Goal: Task Accomplishment & Management: Use online tool/utility

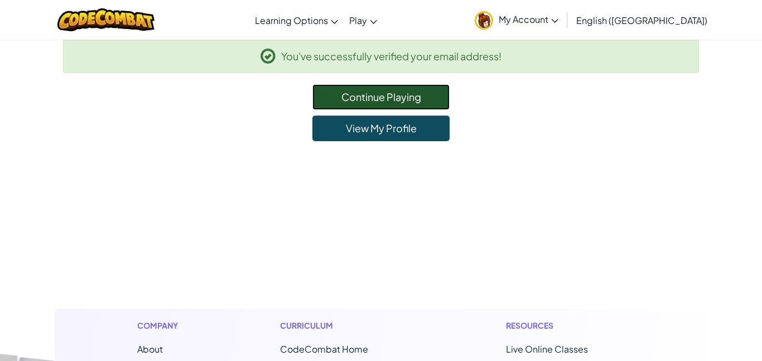
click at [407, 102] on link "Continue Playing" at bounding box center [381, 97] width 137 height 26
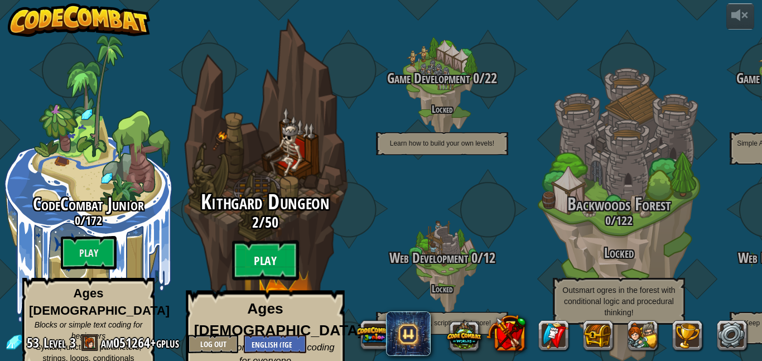
click at [271, 249] on btn "Play" at bounding box center [265, 261] width 67 height 40
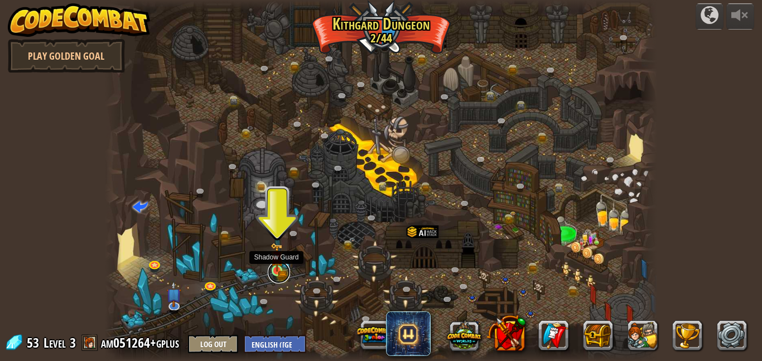
click at [280, 275] on link at bounding box center [279, 272] width 22 height 22
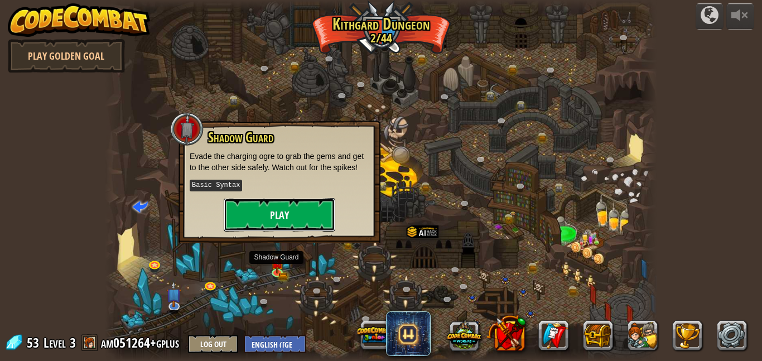
click at [290, 222] on button "Play" at bounding box center [280, 214] width 112 height 33
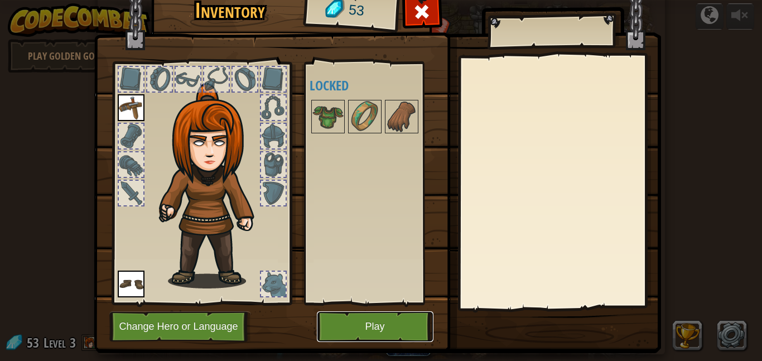
click at [357, 324] on button "Play" at bounding box center [375, 326] width 117 height 31
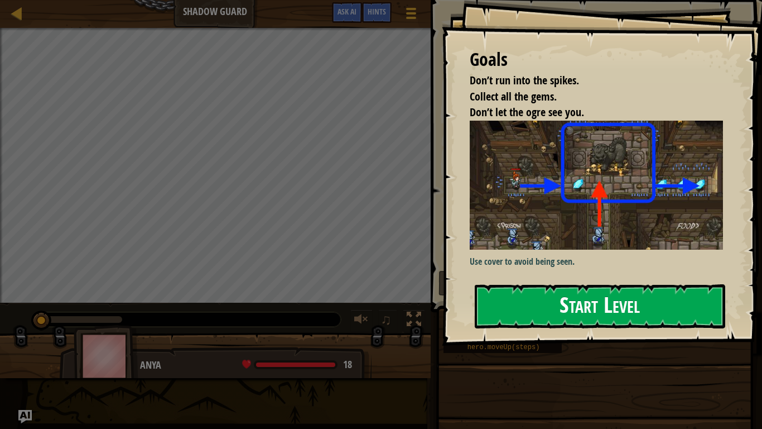
click at [541, 299] on button "Start Level" at bounding box center [600, 306] width 251 height 44
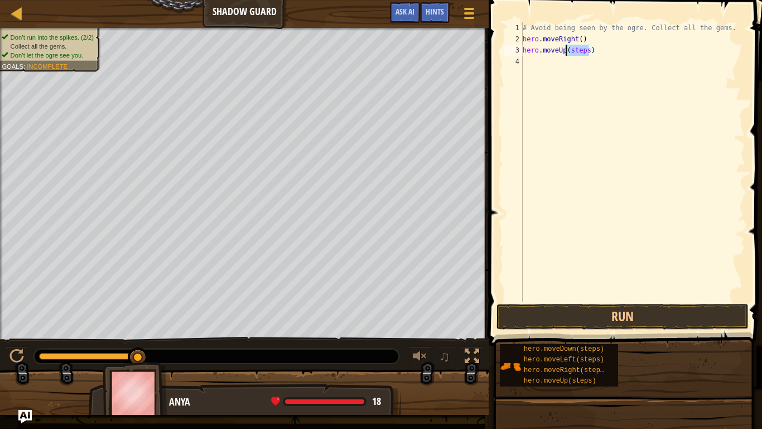
drag, startPoint x: 589, startPoint y: 51, endPoint x: 566, endPoint y: 53, distance: 23.5
click at [566, 53] on div "# Avoid being seen by the ogre. Collect all the gems. hero . moveRight ( ) hero…" at bounding box center [633, 172] width 225 height 301
type textarea "hero.moveUp()"
click at [539, 69] on div "# Avoid being seen by the ogre. Collect all the gems. hero . moveRight ( ) hero…" at bounding box center [633, 172] width 225 height 301
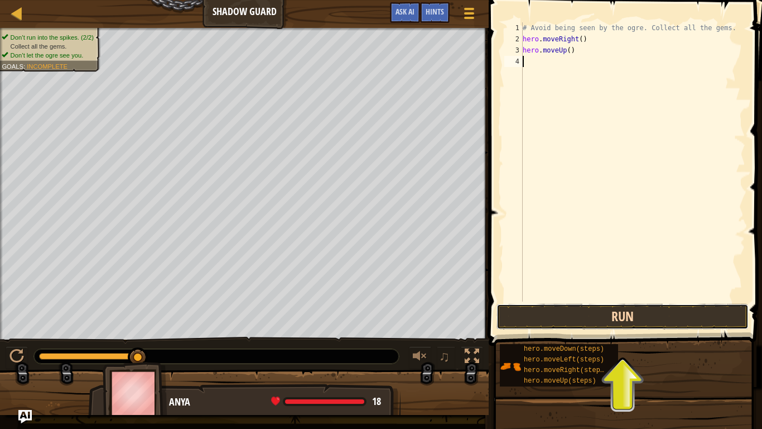
click at [600, 320] on button "Run" at bounding box center [623, 317] width 252 height 26
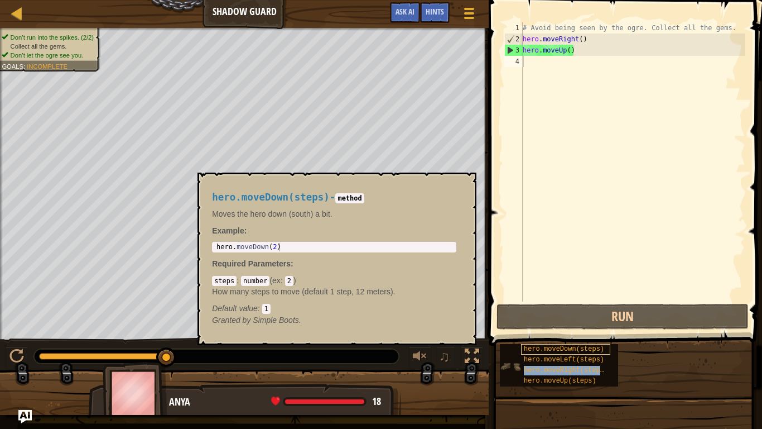
type textarea "hero.moveUp()hero.moveRight(steps)"
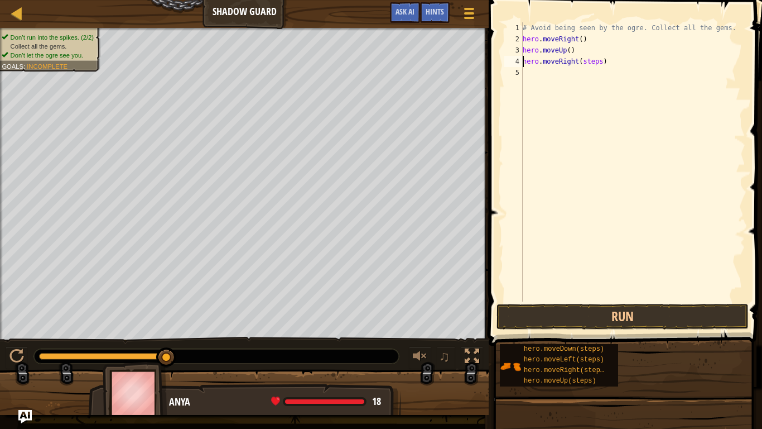
click at [599, 61] on div "# Avoid being seen by the ogre. Collect all the gems. hero . moveRight ( ) hero…" at bounding box center [633, 172] width 225 height 301
click at [297, 360] on div at bounding box center [216, 356] width 365 height 15
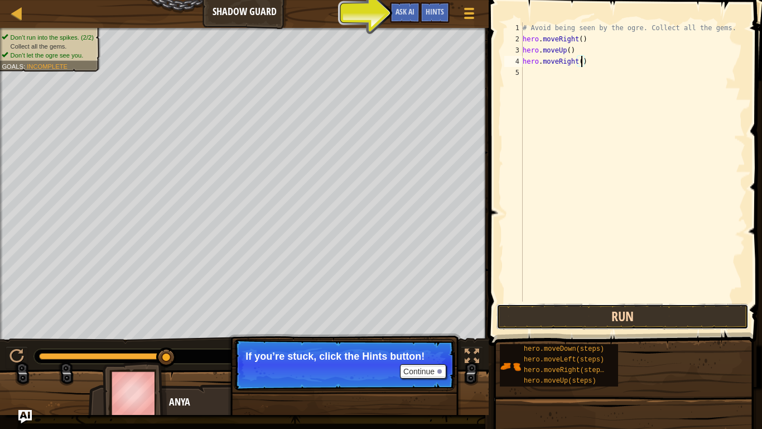
click at [635, 323] on button "Run" at bounding box center [623, 317] width 252 height 26
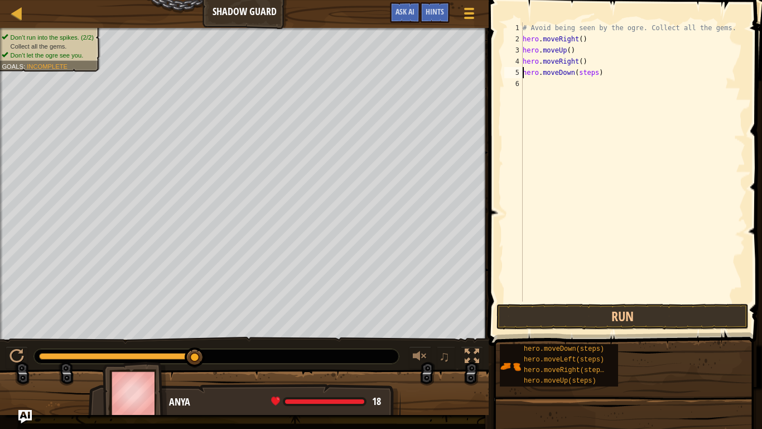
click at [598, 72] on div "# Avoid being seen by the ogre. Collect all the gems. hero . moveRight ( ) hero…" at bounding box center [633, 172] width 225 height 301
click at [602, 81] on div "# Avoid being seen by the ogre. Collect all the gems. hero . moveRight ( ) hero…" at bounding box center [633, 172] width 225 height 301
type textarea "hero.moveRight()"
click at [560, 322] on button "Run" at bounding box center [623, 317] width 252 height 26
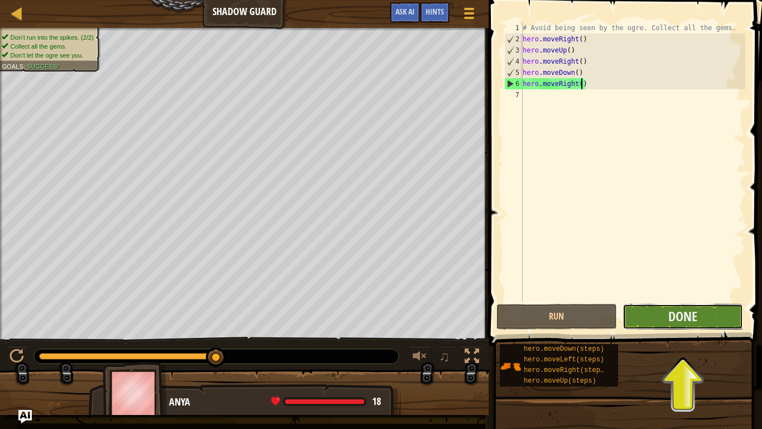
click at [706, 318] on button "Done" at bounding box center [683, 317] width 121 height 26
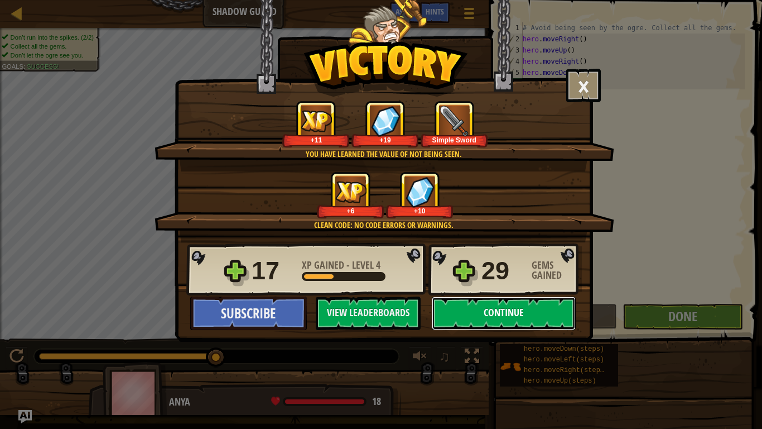
click at [521, 315] on button "Continue" at bounding box center [504, 312] width 144 height 33
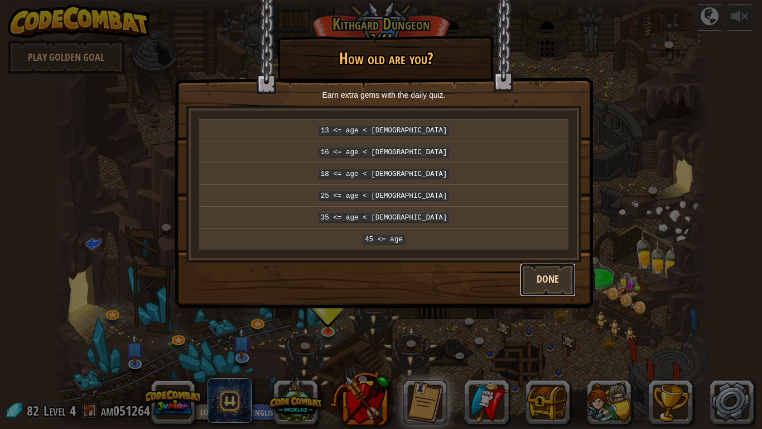
click at [551, 275] on button "Done" at bounding box center [548, 279] width 56 height 33
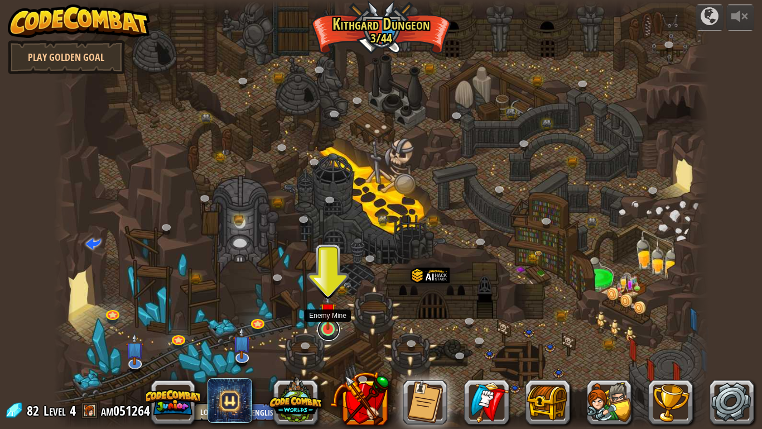
click at [326, 334] on link at bounding box center [329, 329] width 22 height 22
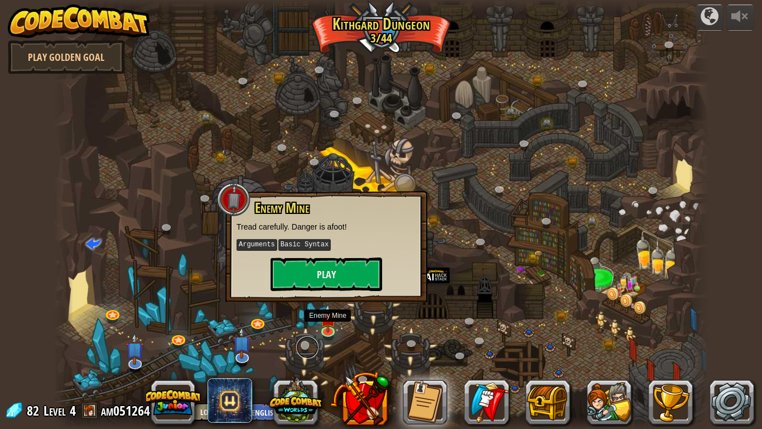
click at [305, 339] on link at bounding box center [307, 347] width 22 height 22
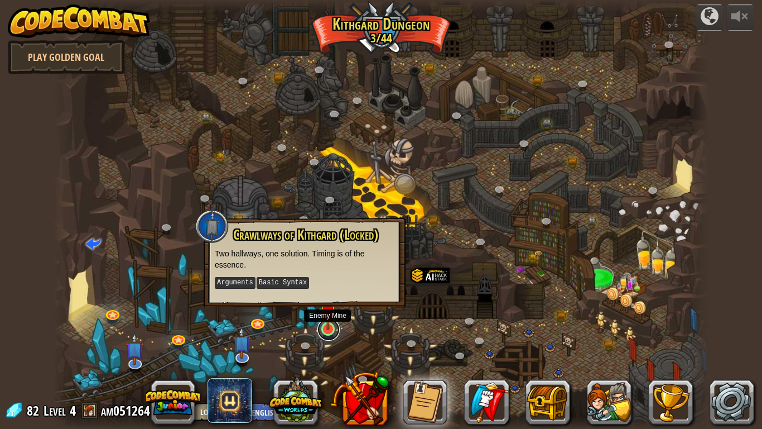
click at [322, 329] on link at bounding box center [329, 329] width 22 height 22
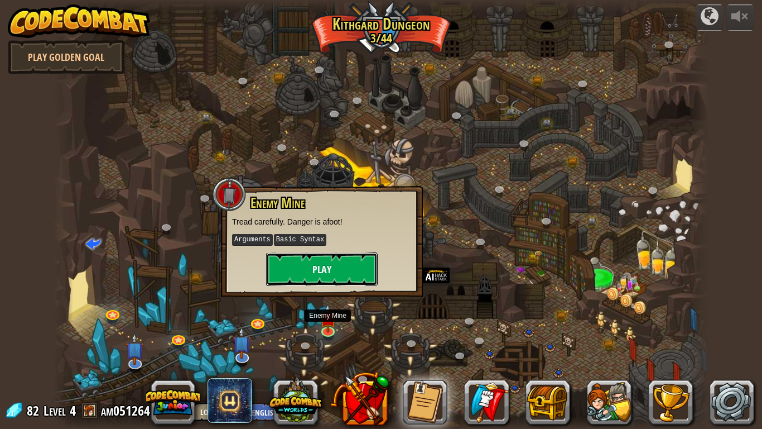
click at [356, 271] on button "Play" at bounding box center [322, 268] width 112 height 33
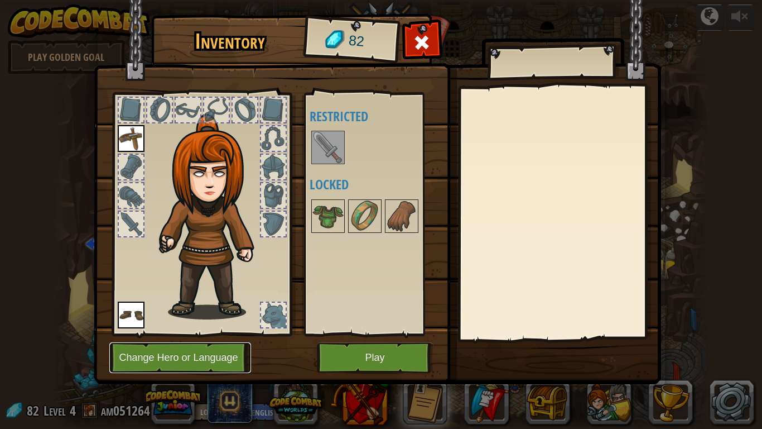
click at [223, 357] on button "Change Hero or Language" at bounding box center [180, 357] width 142 height 31
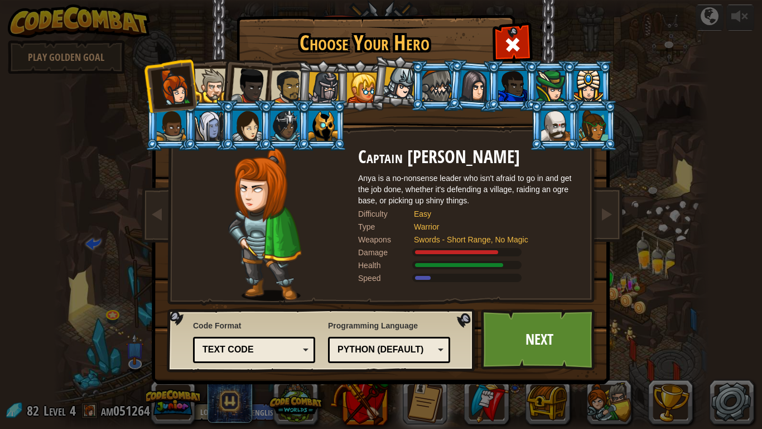
click at [384, 350] on div "Python (Default)" at bounding box center [386, 349] width 97 height 13
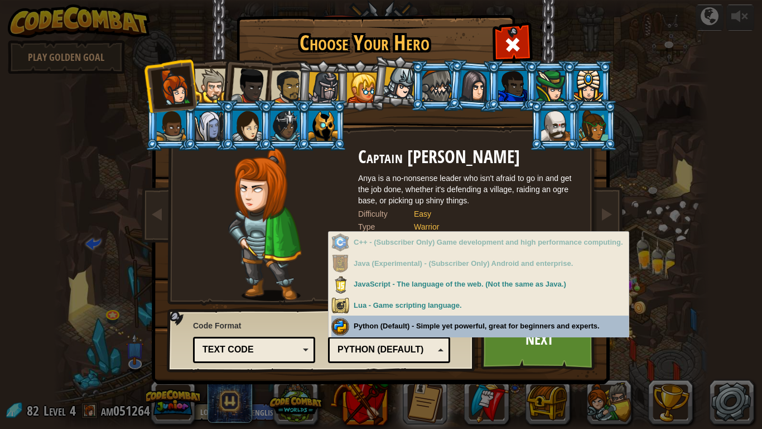
click at [429, 357] on div "Python (Default)" at bounding box center [389, 349] width 108 height 17
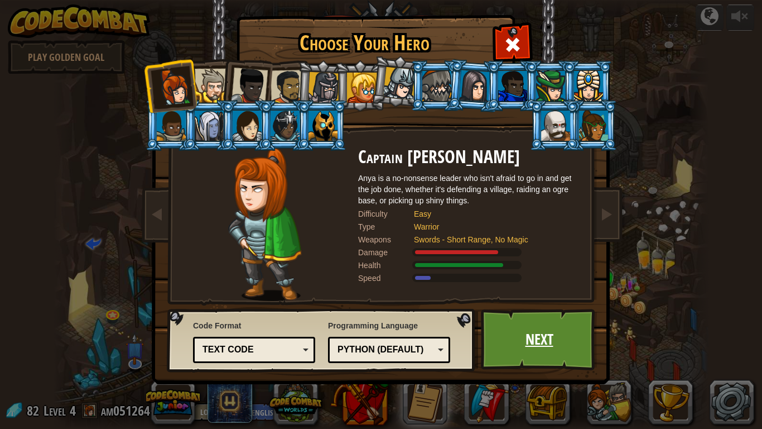
click at [523, 345] on link "Next" at bounding box center [539, 339] width 117 height 61
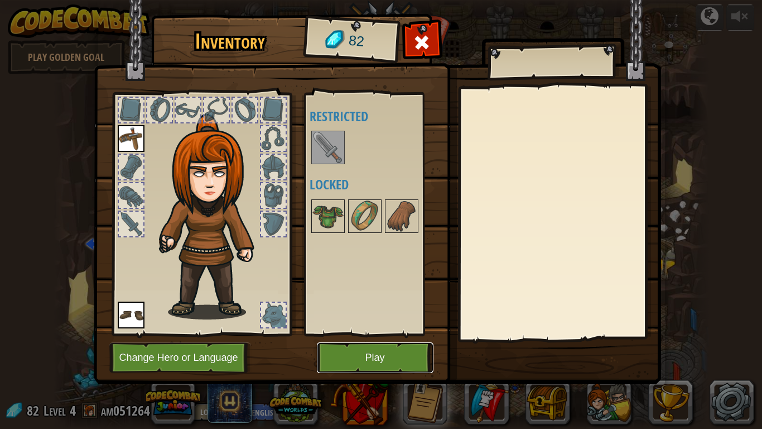
click at [387, 360] on button "Play" at bounding box center [375, 357] width 117 height 31
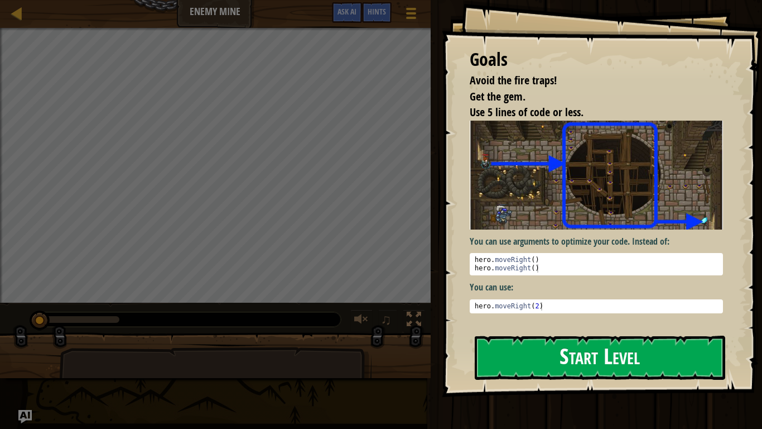
click at [614, 360] on button "Start Level" at bounding box center [600, 357] width 251 height 44
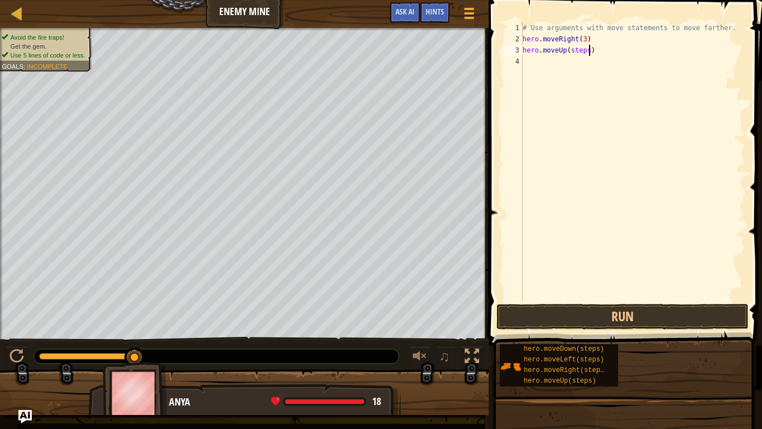
click at [589, 49] on div "# Use arguments with move statements to move farther. hero . moveRight ( 3 ) he…" at bounding box center [633, 172] width 225 height 301
click at [616, 321] on button "Run" at bounding box center [623, 317] width 252 height 26
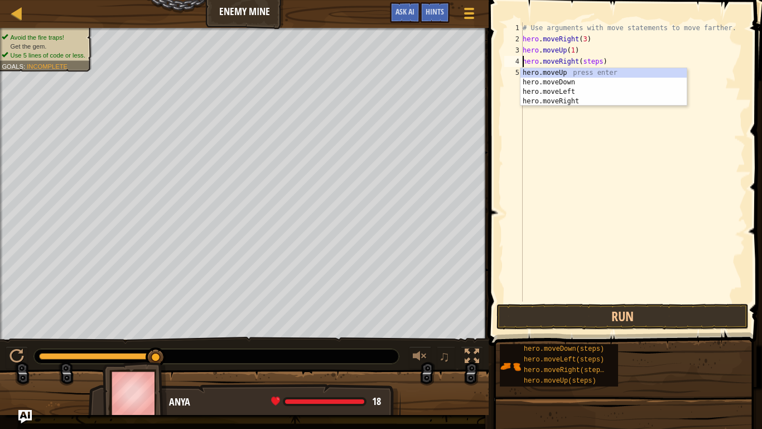
click at [600, 56] on div "# Use arguments with move statements to move farther. hero . moveRight ( 3 ) he…" at bounding box center [633, 172] width 225 height 301
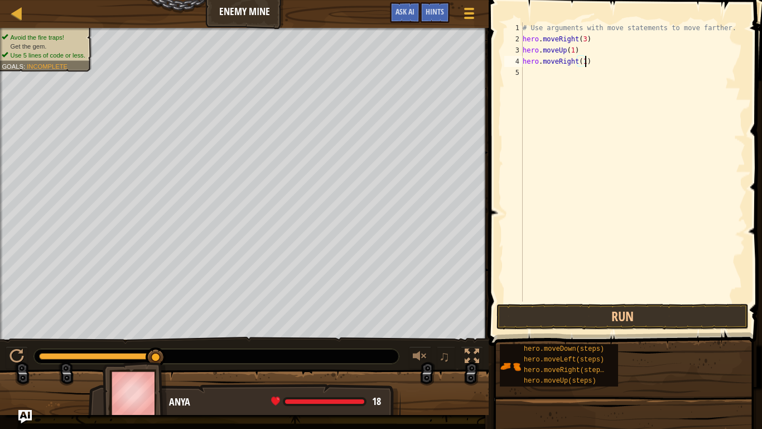
scroll to position [5, 9]
click at [594, 73] on div "# Use arguments with move statements to move farther. hero . moveRight ( 3 ) he…" at bounding box center [633, 172] width 225 height 301
drag, startPoint x: 600, startPoint y: 80, endPoint x: 580, endPoint y: 79, distance: 20.1
click at [580, 79] on div "# Use arguments with move statements to move farther. hero . moveRight ( 3 ) he…" at bounding box center [633, 172] width 225 height 301
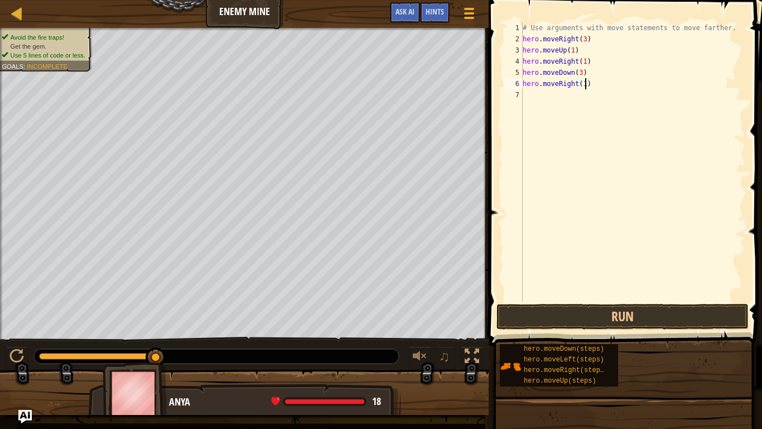
scroll to position [5, 9]
click at [628, 326] on button "Run" at bounding box center [623, 317] width 252 height 26
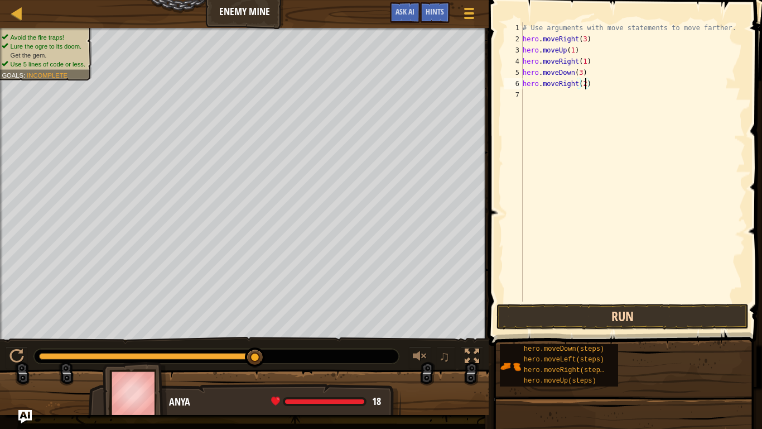
type textarea "hero.moveRight(2)"
click at [547, 311] on button "Run" at bounding box center [623, 317] width 252 height 26
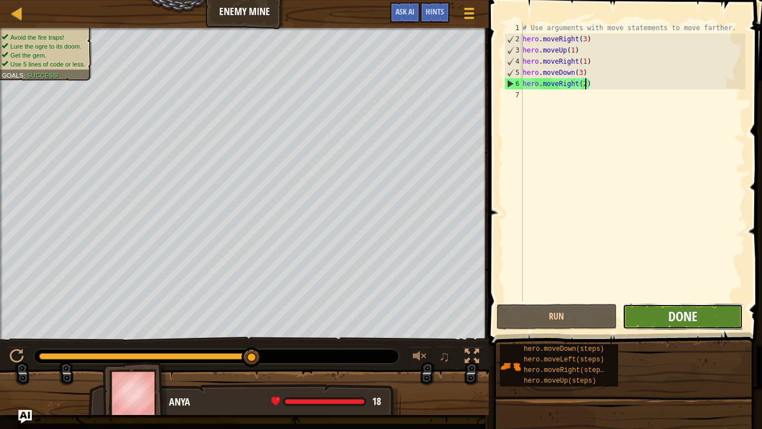
click at [694, 323] on span "Done" at bounding box center [683, 316] width 29 height 18
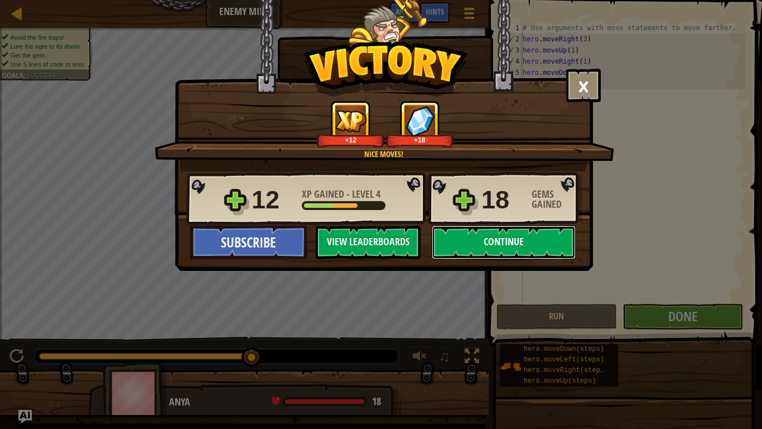
click at [497, 244] on button "Continue" at bounding box center [504, 241] width 144 height 33
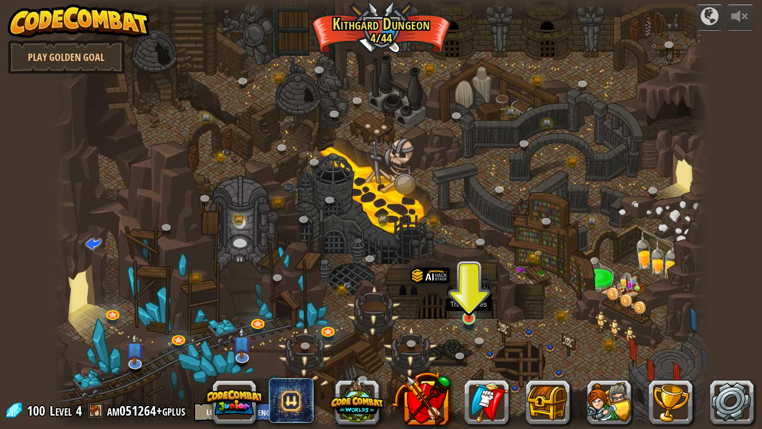
click at [467, 314] on img at bounding box center [469, 300] width 17 height 38
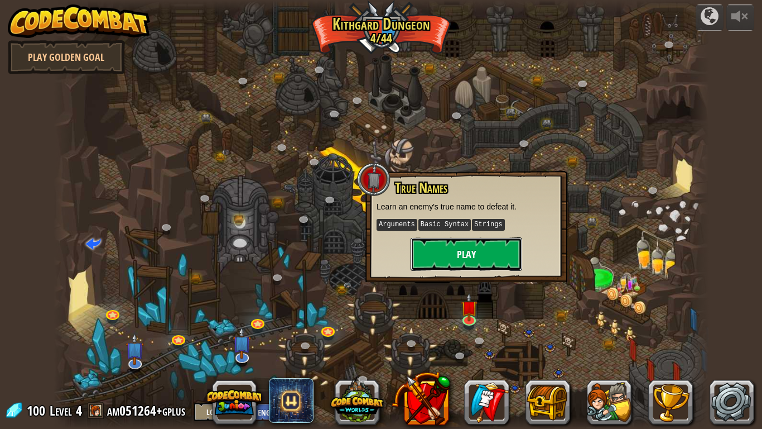
click at [470, 251] on button "Play" at bounding box center [467, 253] width 112 height 33
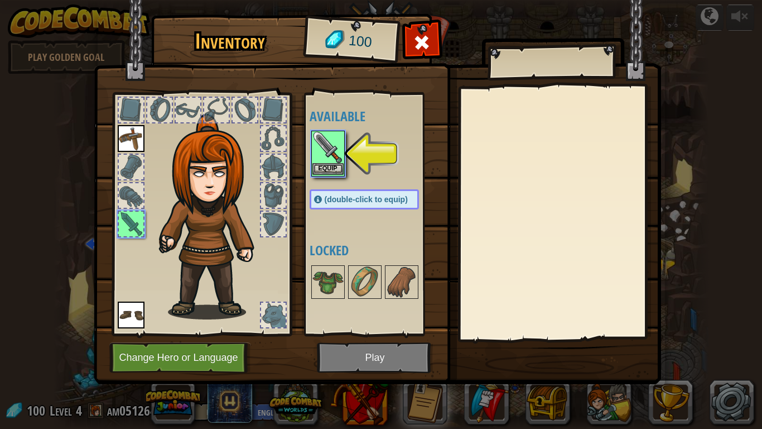
click at [333, 154] on img at bounding box center [328, 147] width 31 height 31
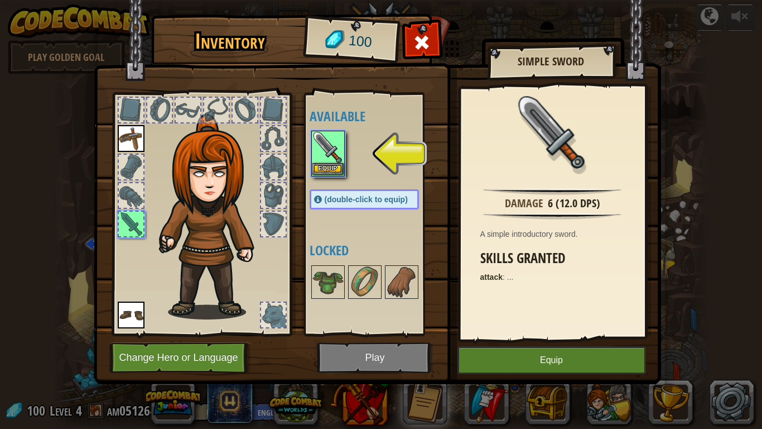
click at [333, 154] on img at bounding box center [328, 147] width 31 height 31
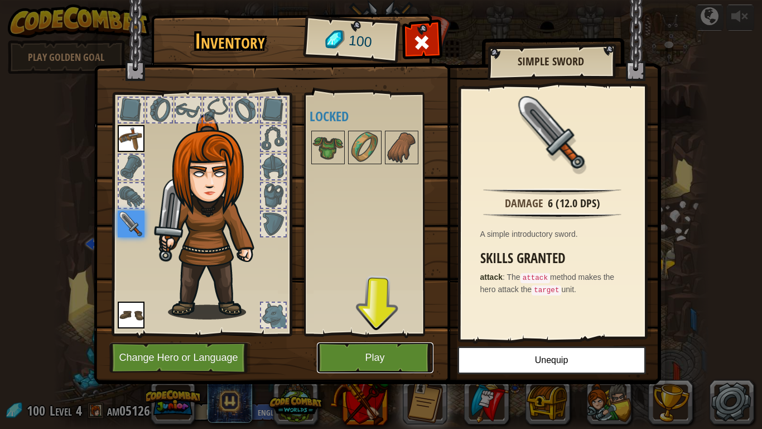
click at [398, 352] on button "Play" at bounding box center [375, 357] width 117 height 31
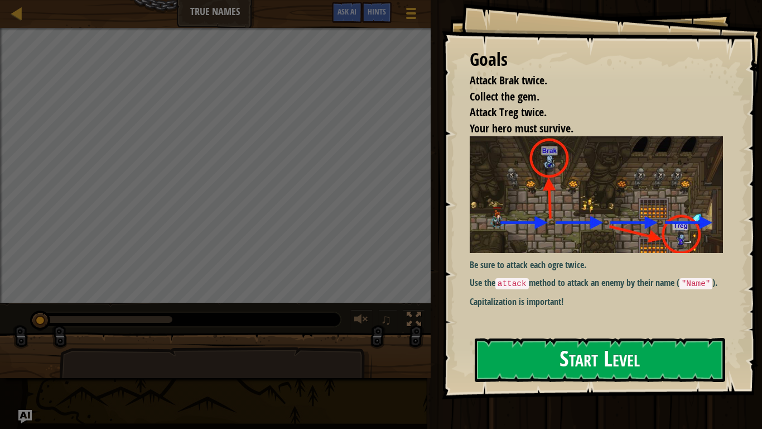
click at [520, 354] on button "Start Level" at bounding box center [600, 360] width 251 height 44
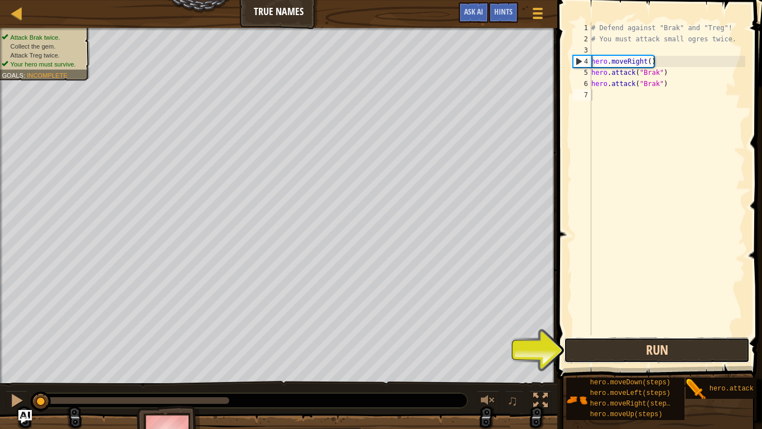
click at [643, 355] on button "Run" at bounding box center [657, 350] width 186 height 26
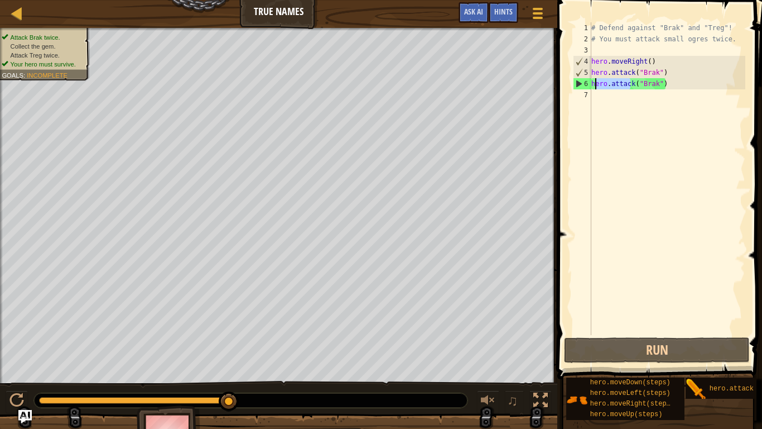
drag, startPoint x: 631, startPoint y: 80, endPoint x: 594, endPoint y: 85, distance: 36.6
click at [594, 85] on div "# Defend against "Brak" and "Treg"! # You must attack small ogres twice. hero .…" at bounding box center [667, 189] width 156 height 335
type textarea "hero.attack("Brak")"
drag, startPoint x: 676, startPoint y: 83, endPoint x: 590, endPoint y: 86, distance: 86.6
click at [590, 86] on div "hero.attack("Brak") 1 2 3 4 5 6 7 # Defend against "Brak" and "Treg"! # You mus…" at bounding box center [658, 178] width 175 height 313
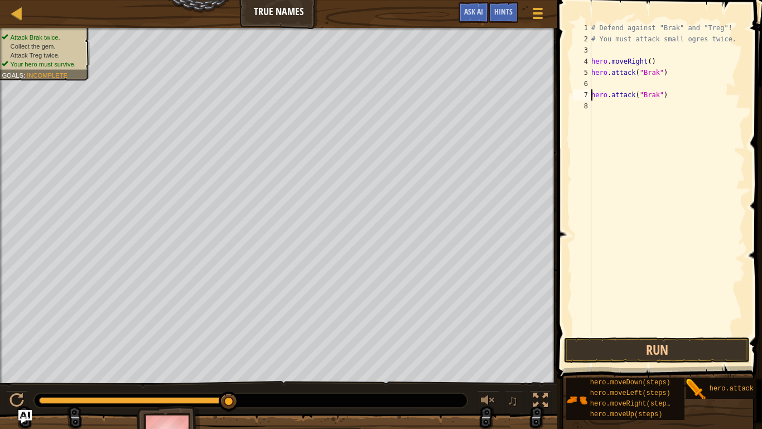
click at [655, 95] on div "# Defend against "Brak" and "Treg"! # You must attack small ogres twice. hero .…" at bounding box center [667, 189] width 156 height 335
drag, startPoint x: 612, startPoint y: 98, endPoint x: 610, endPoint y: 87, distance: 11.3
click at [610, 87] on div "# Defend against "Brak" and "Treg"! # You must attack small ogres twice. hero .…" at bounding box center [667, 189] width 156 height 335
drag, startPoint x: 669, startPoint y: 92, endPoint x: 590, endPoint y: 89, distance: 79.3
click at [590, 89] on div "hero.attack("Brak") 1 2 3 4 5 6 7 8 # Defend against "Brak" and "Treg"! # You m…" at bounding box center [658, 178] width 175 height 313
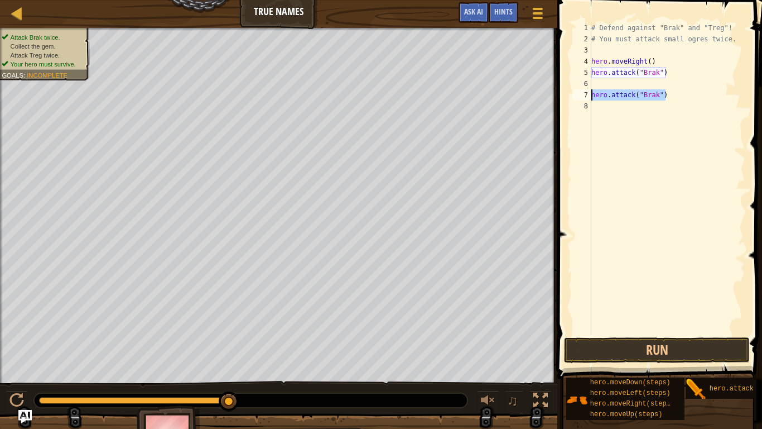
type textarea "hero.attack("Brak")"
click at [632, 103] on div "# Defend against "Brak" and "Treg"! # You must attack small ogres twice. hero .…" at bounding box center [667, 189] width 156 height 335
click at [628, 95] on div "# Defend against "Brak" and "Treg"! # You must attack small ogres twice. hero .…" at bounding box center [667, 189] width 156 height 335
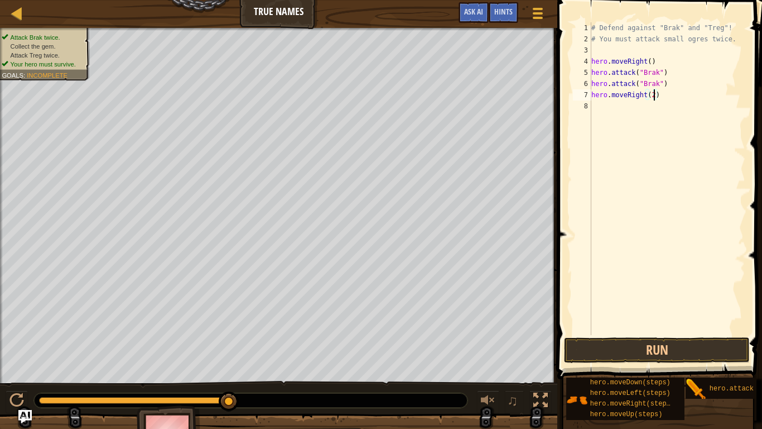
type textarea "hero.moveRight(2)"
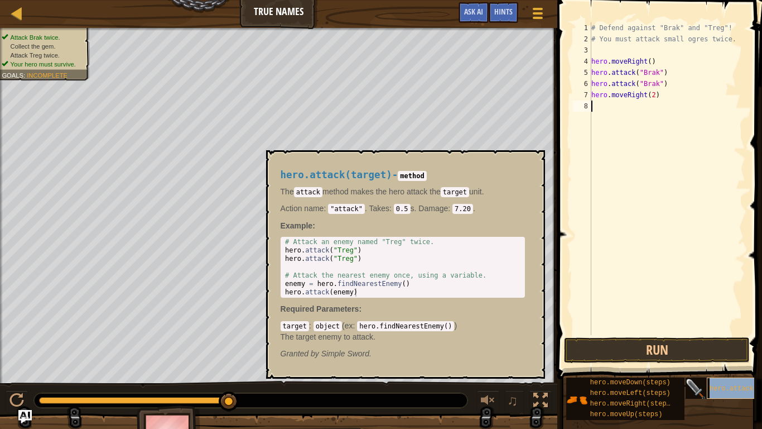
click at [724, 360] on span "hero.attack(target)" at bounding box center [748, 388] width 76 height 8
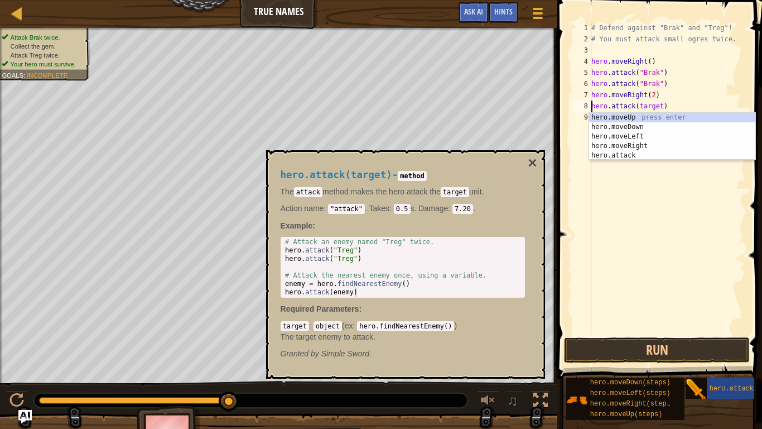
click at [661, 106] on div "# Defend against "Brak" and "Treg"! # You must attack small ogres twice. hero .…" at bounding box center [667, 189] width 156 height 335
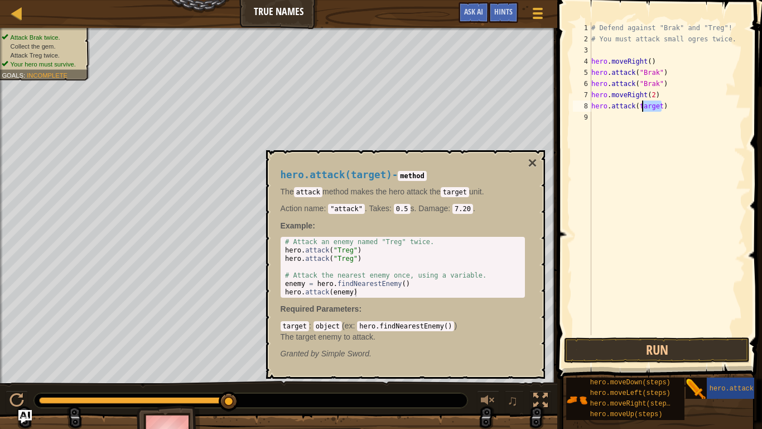
drag, startPoint x: 661, startPoint y: 106, endPoint x: 639, endPoint y: 105, distance: 22.3
click at [639, 105] on div "# Defend against "Brak" and "Treg"! # You must attack small ogres twice. hero .…" at bounding box center [667, 189] width 156 height 335
click at [536, 162] on button "×" at bounding box center [532, 163] width 9 height 16
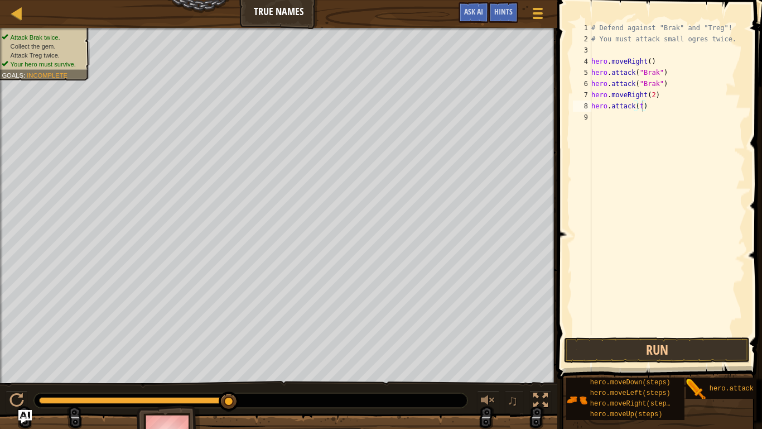
click at [641, 108] on div "# Defend against "Brak" and "Treg"! # You must attack small ogres twice. hero .…" at bounding box center [667, 189] width 156 height 335
type textarea "hero.attack("treg")"
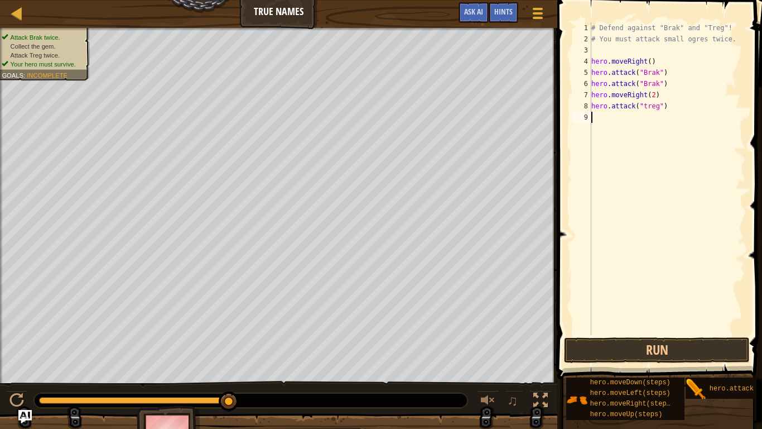
paste textarea "hero.attack("treg")"
click at [701, 344] on button "Run" at bounding box center [657, 350] width 186 height 26
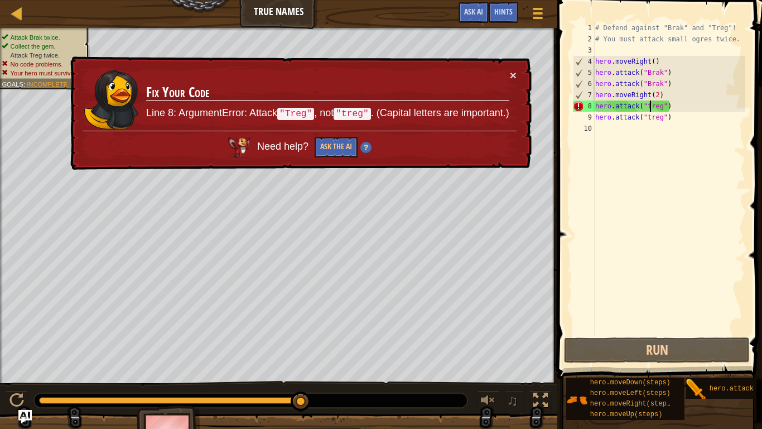
click at [650, 105] on div "# Defend against "Brak" and "Treg"! # You must attack small ogres twice. hero .…" at bounding box center [669, 189] width 152 height 335
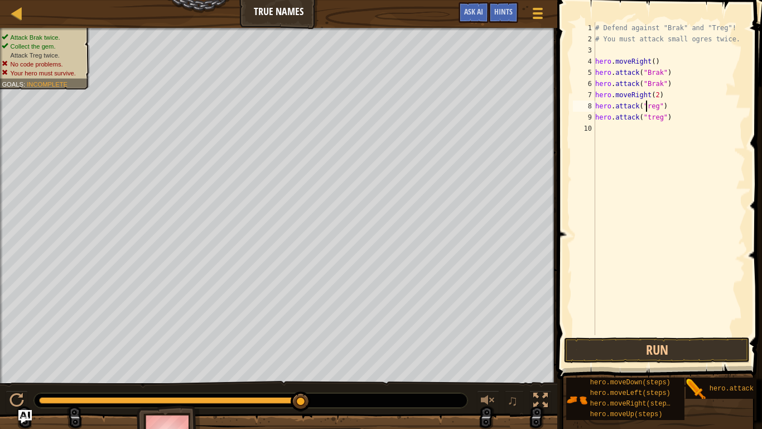
scroll to position [5, 8]
type textarea "hero.attack("Treg")"
click at [613, 353] on button "Run" at bounding box center [657, 350] width 186 height 26
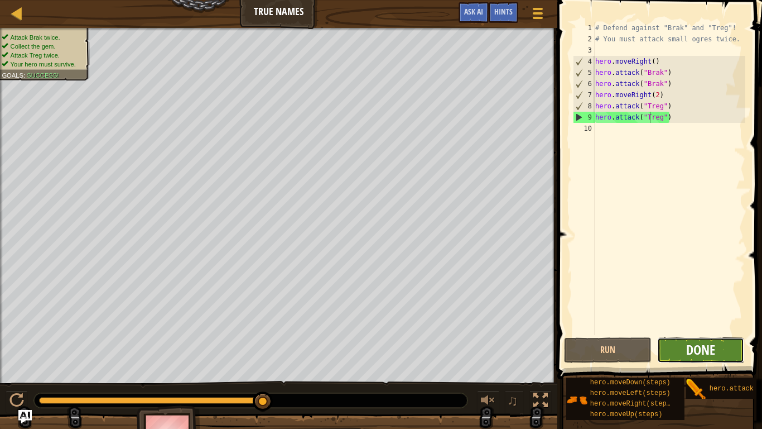
click at [699, 343] on span "Done" at bounding box center [700, 349] width 29 height 18
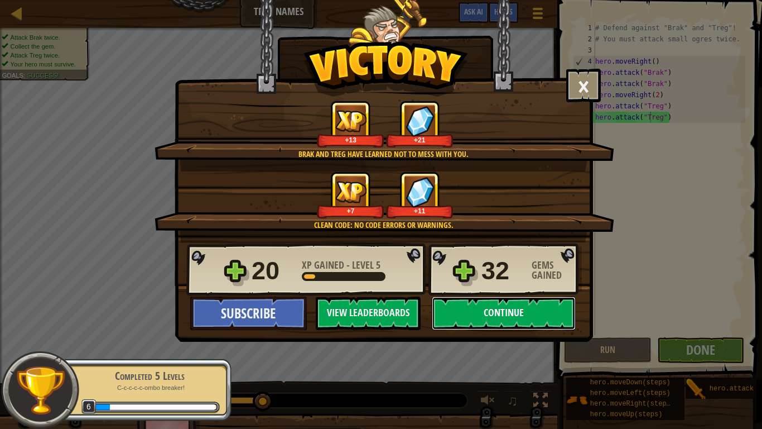
click at [509, 309] on button "Continue" at bounding box center [504, 312] width 144 height 33
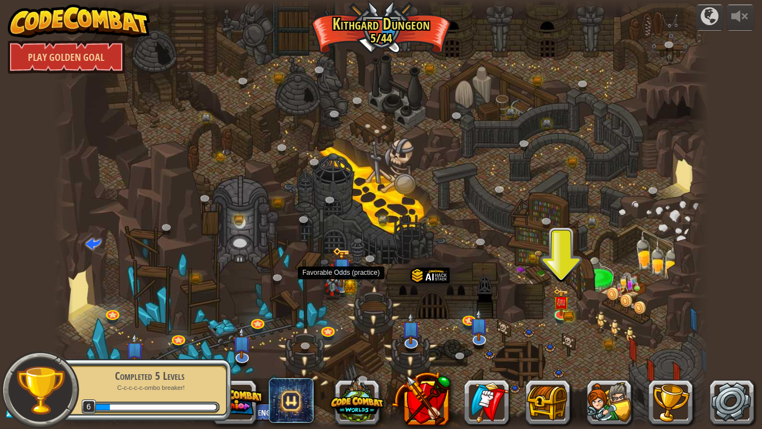
click at [339, 278] on img at bounding box center [333, 281] width 18 height 36
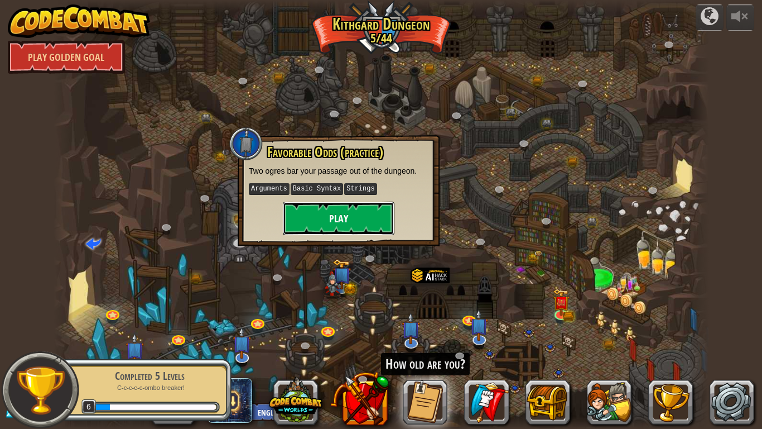
click at [349, 219] on button "Play" at bounding box center [339, 217] width 112 height 33
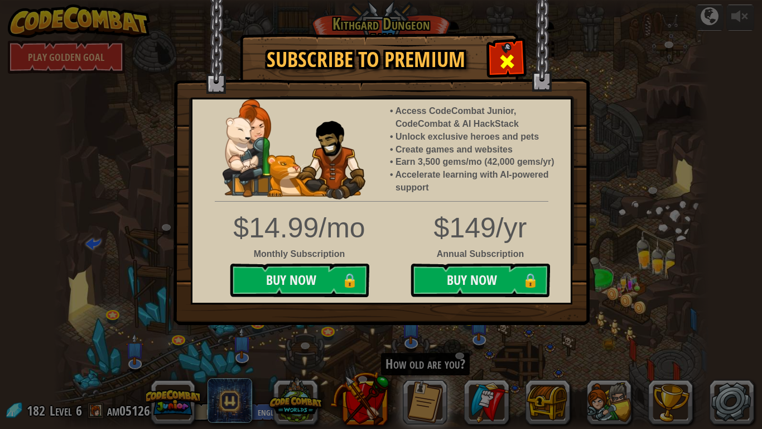
click at [515, 69] on span at bounding box center [507, 61] width 18 height 18
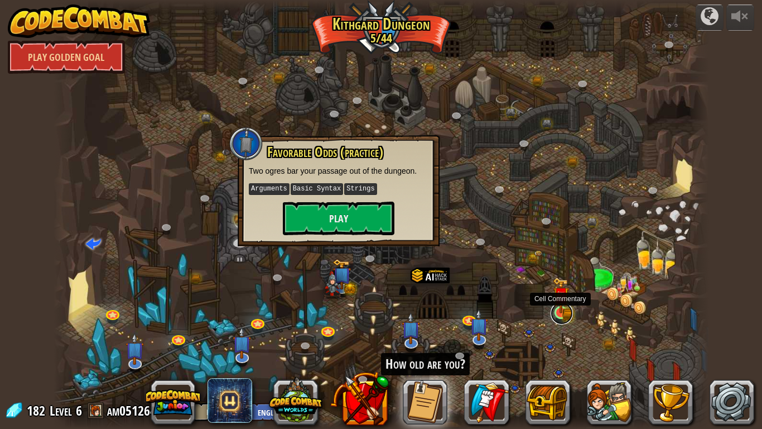
click at [570, 309] on link at bounding box center [562, 313] width 22 height 22
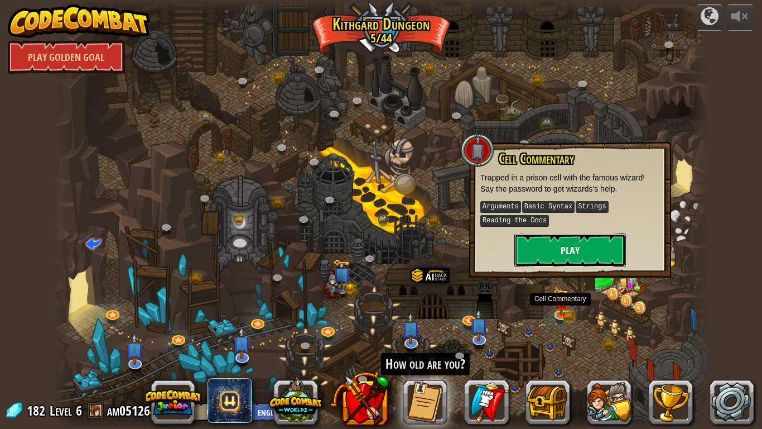
click at [590, 250] on button "Play" at bounding box center [571, 249] width 112 height 33
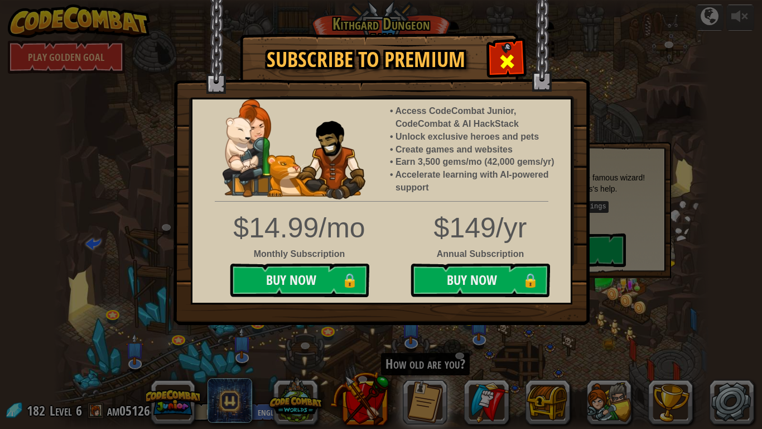
click at [506, 50] on div at bounding box center [506, 59] width 35 height 35
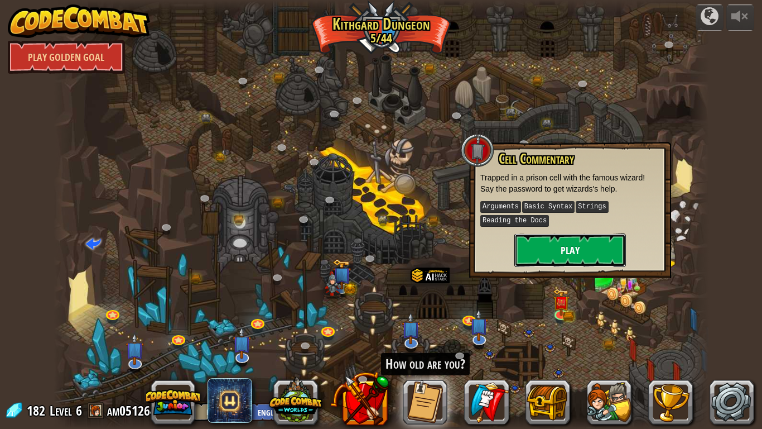
click at [589, 243] on button "Play" at bounding box center [571, 249] width 112 height 33
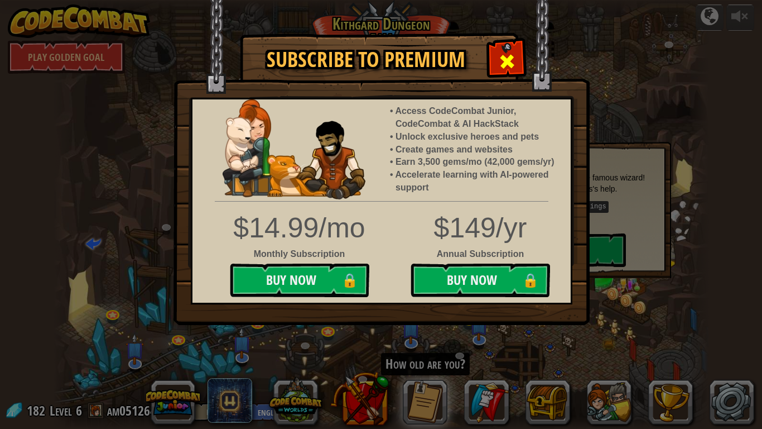
click at [517, 57] on div at bounding box center [506, 59] width 35 height 35
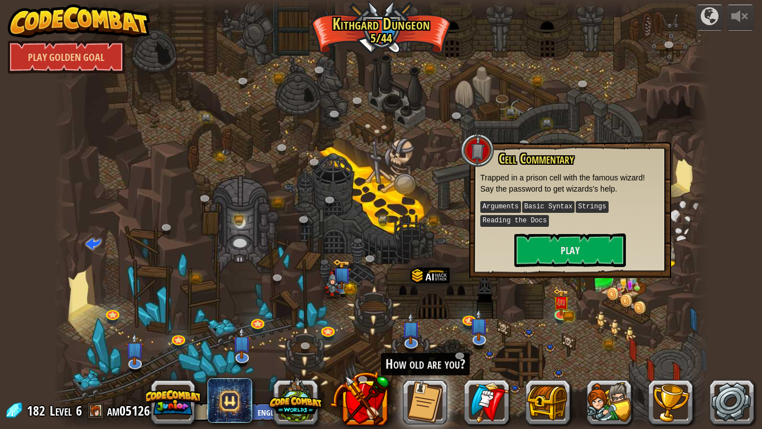
click at [568, 122] on div at bounding box center [382, 214] width 656 height 429
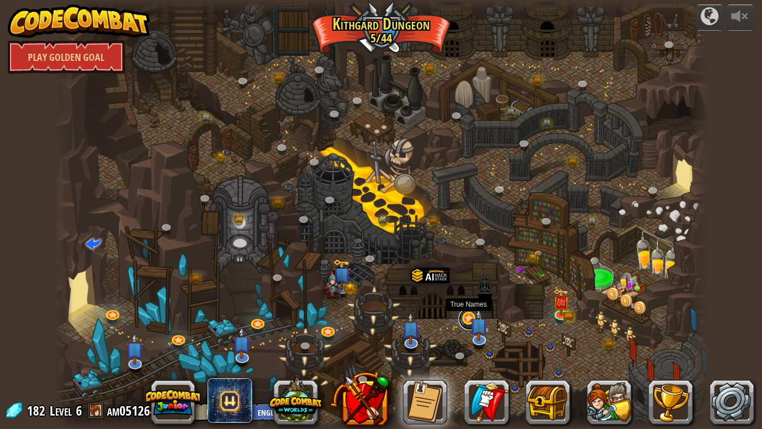
click at [468, 321] on link at bounding box center [470, 318] width 22 height 22
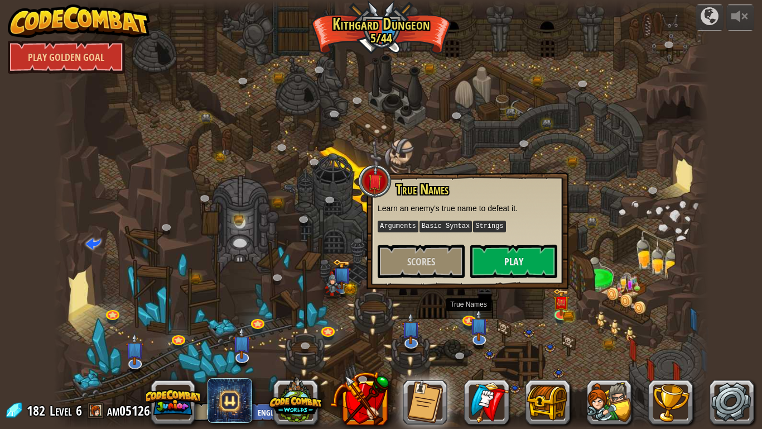
click at [530, 174] on div "True Names Learn an enemy's true name to defeat it. Arguments Basic Syntax Stri…" at bounding box center [468, 230] width 202 height 117
click at [530, 171] on div at bounding box center [382, 214] width 656 height 429
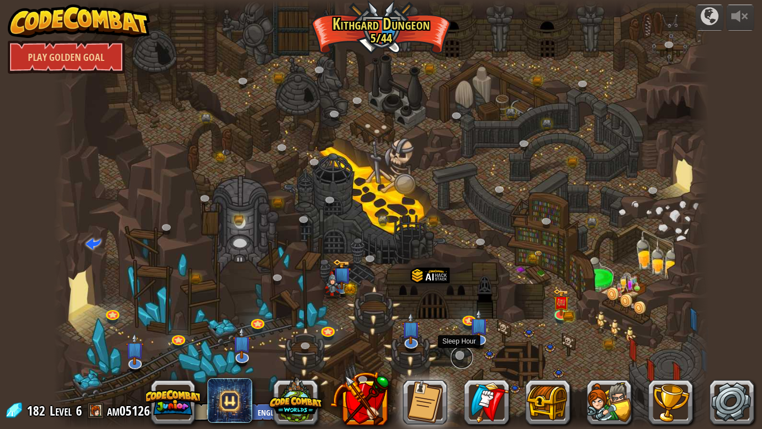
click at [463, 354] on link at bounding box center [462, 357] width 22 height 22
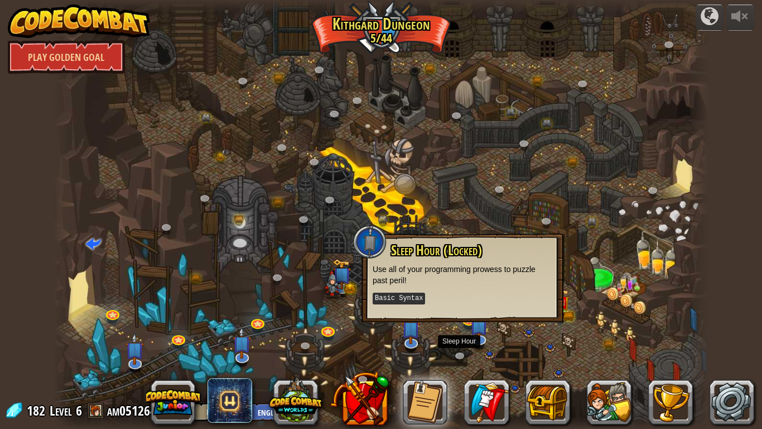
click at [497, 157] on div at bounding box center [382, 214] width 656 height 429
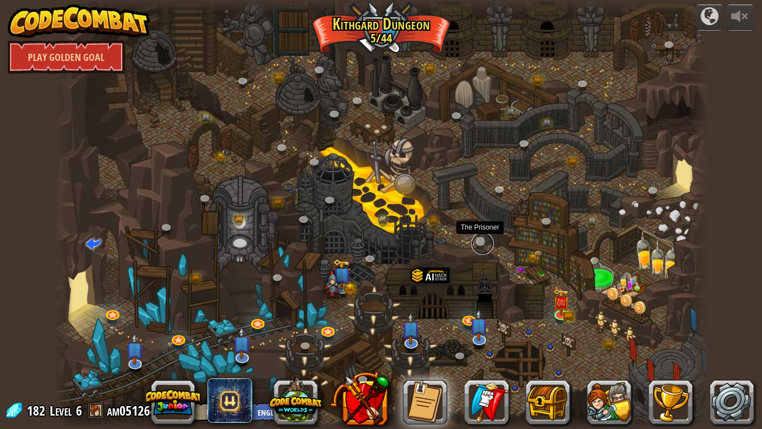
click at [484, 241] on link at bounding box center [483, 243] width 22 height 22
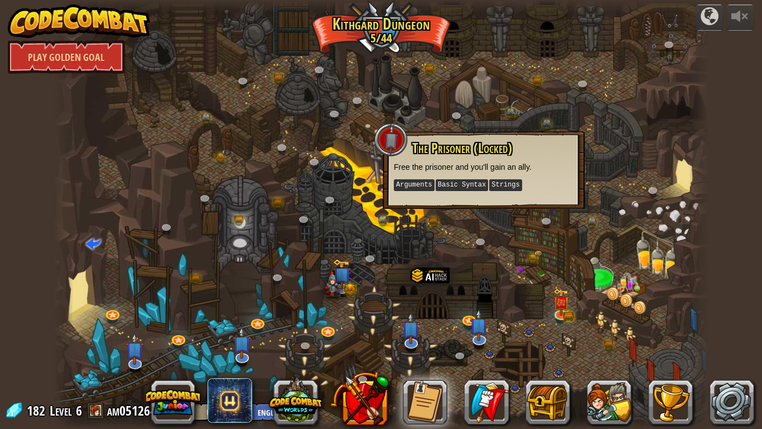
click at [522, 100] on div at bounding box center [382, 214] width 656 height 429
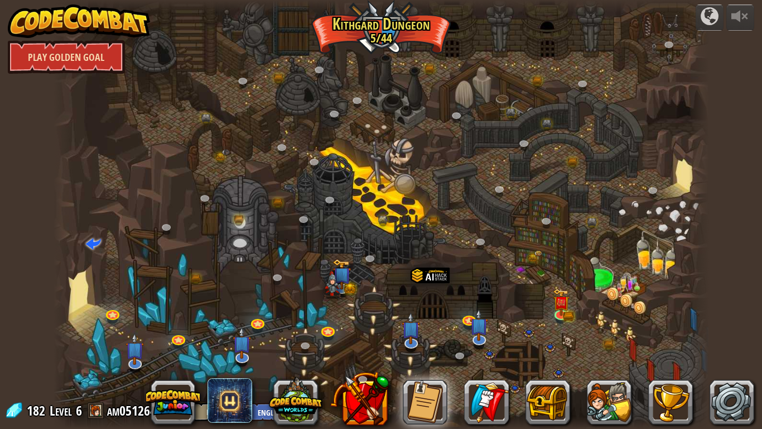
click at [78, 61] on link "Play Golden Goal" at bounding box center [66, 56] width 117 height 33
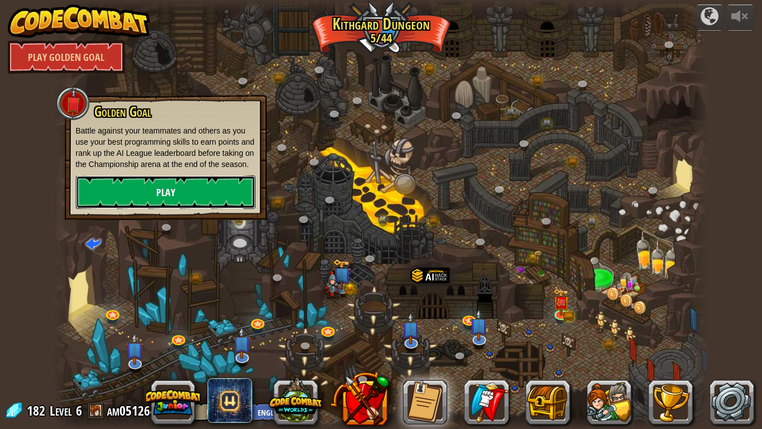
click at [145, 199] on link "Play" at bounding box center [166, 191] width 180 height 33
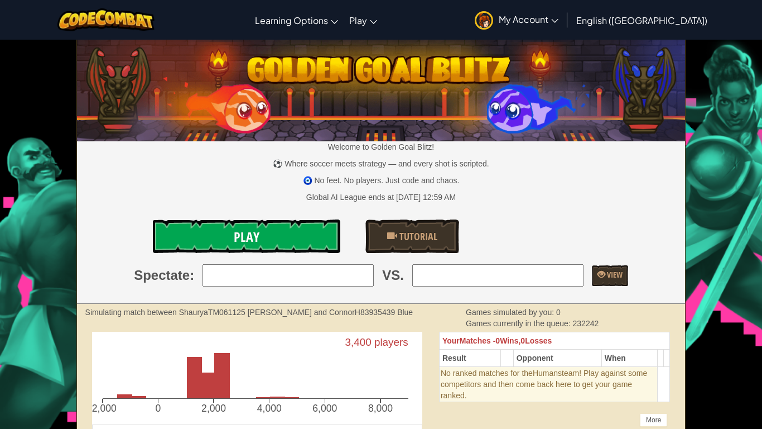
click at [253, 241] on span "Play" at bounding box center [247, 237] width 26 height 18
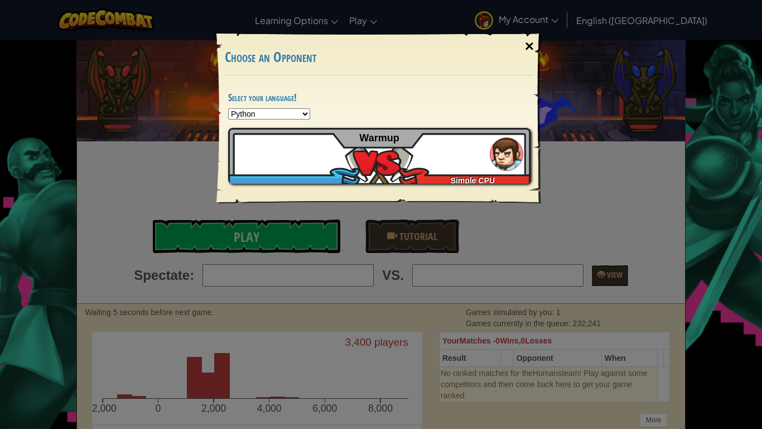
click at [530, 45] on div "×" at bounding box center [530, 46] width 26 height 32
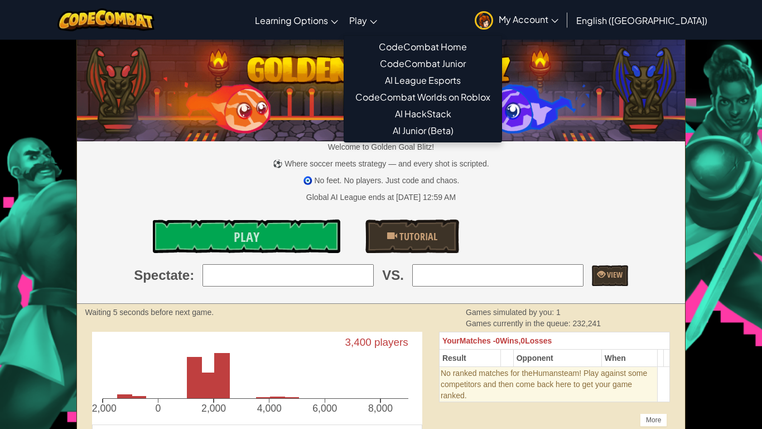
click at [383, 24] on link "Play" at bounding box center [363, 20] width 39 height 30
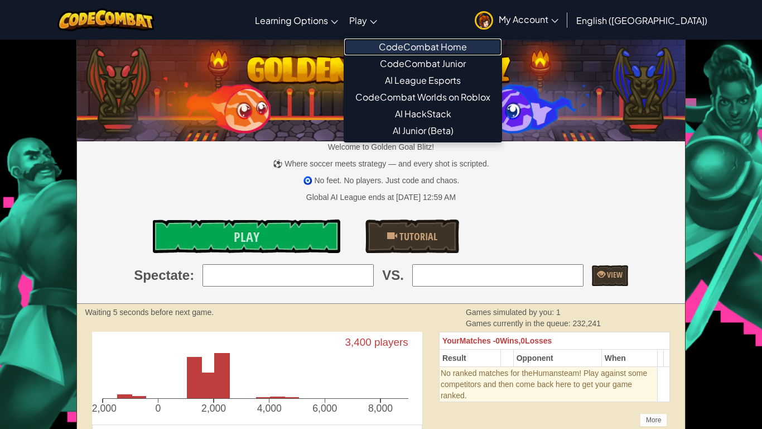
click at [434, 46] on link "CodeCombat Home" at bounding box center [422, 47] width 157 height 17
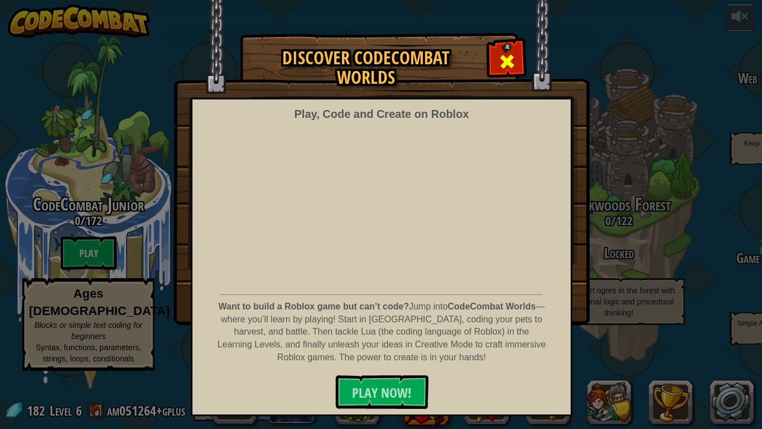
click at [504, 58] on span at bounding box center [507, 61] width 18 height 18
